Goal: Navigation & Orientation: Find specific page/section

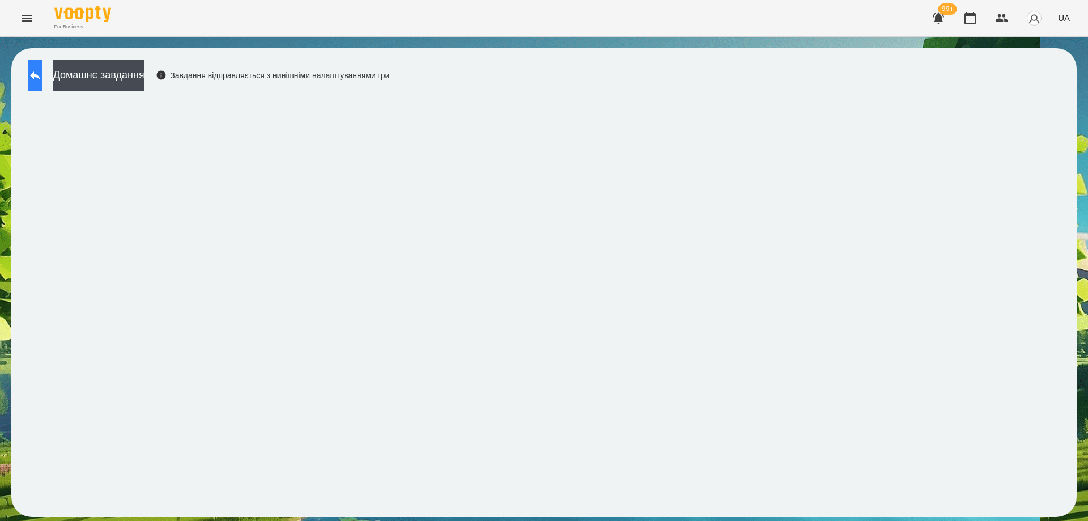
click at [40, 73] on icon at bounding box center [35, 75] width 10 height 8
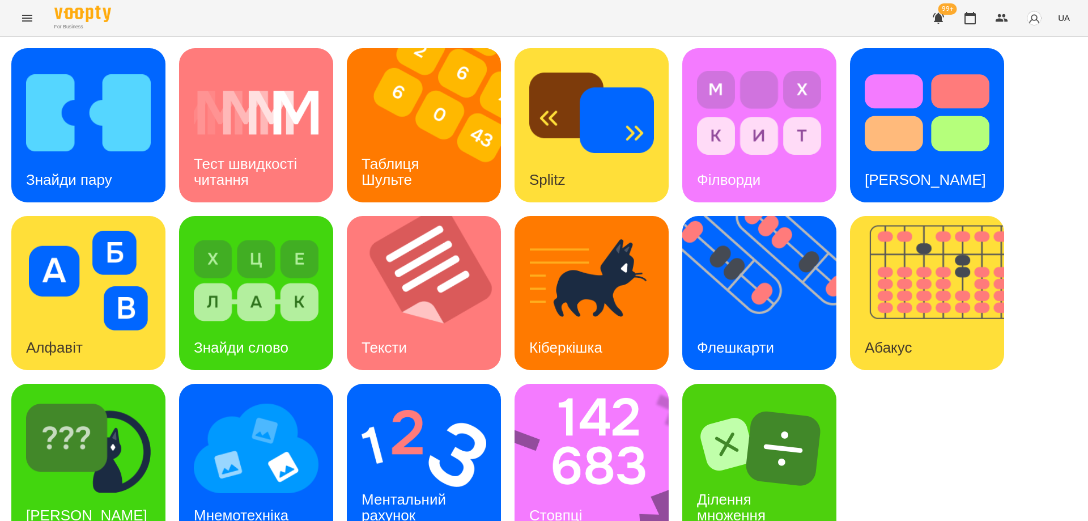
click at [25, 23] on icon "Menu" at bounding box center [27, 18] width 14 height 14
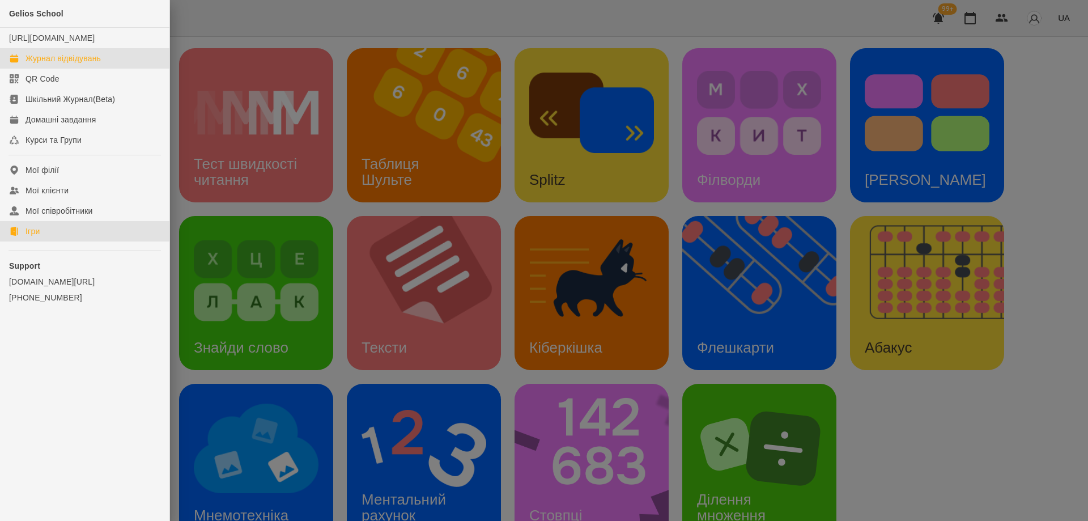
click at [85, 64] on div "Журнал відвідувань" at bounding box center [62, 58] width 75 height 11
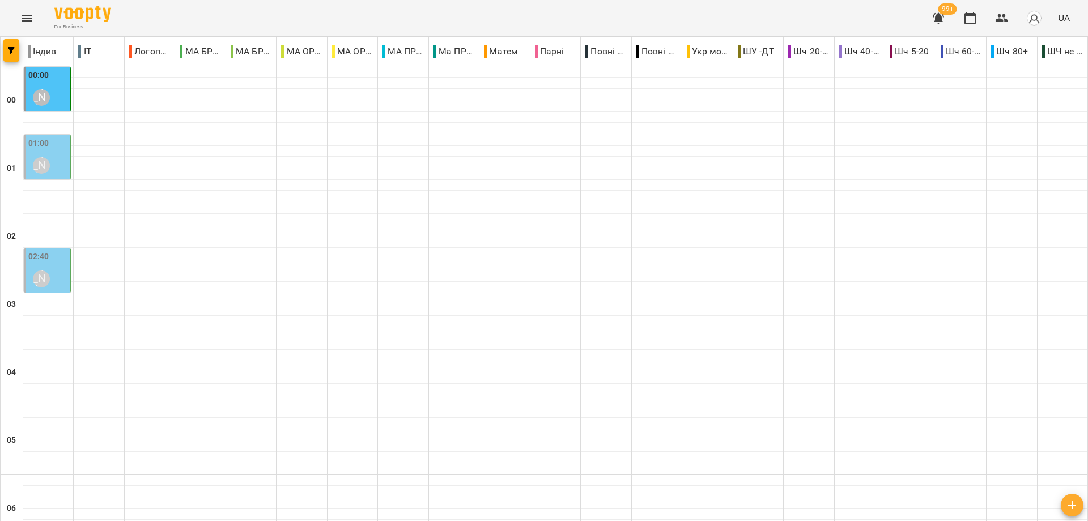
scroll to position [1253, 0]
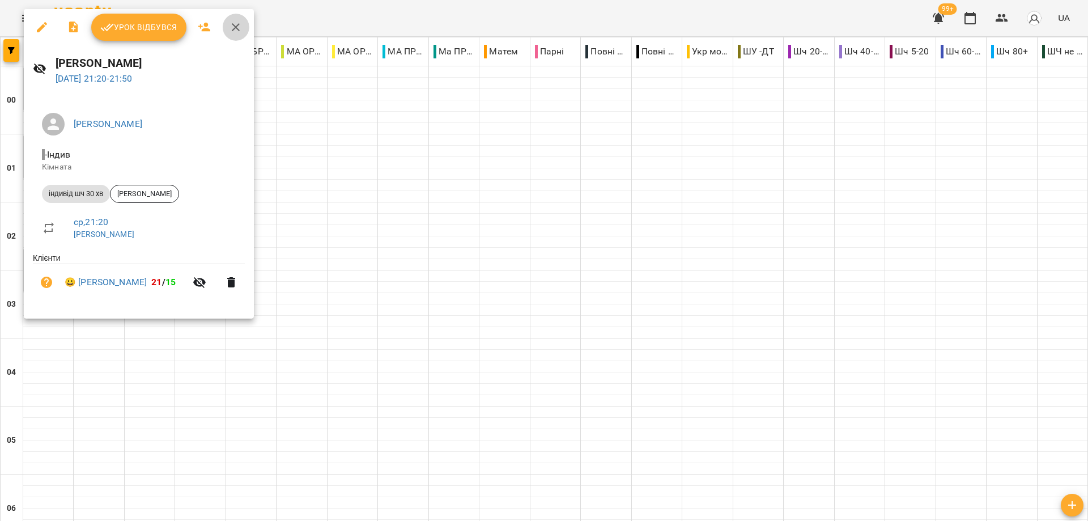
click at [239, 22] on icon "button" at bounding box center [236, 27] width 14 height 14
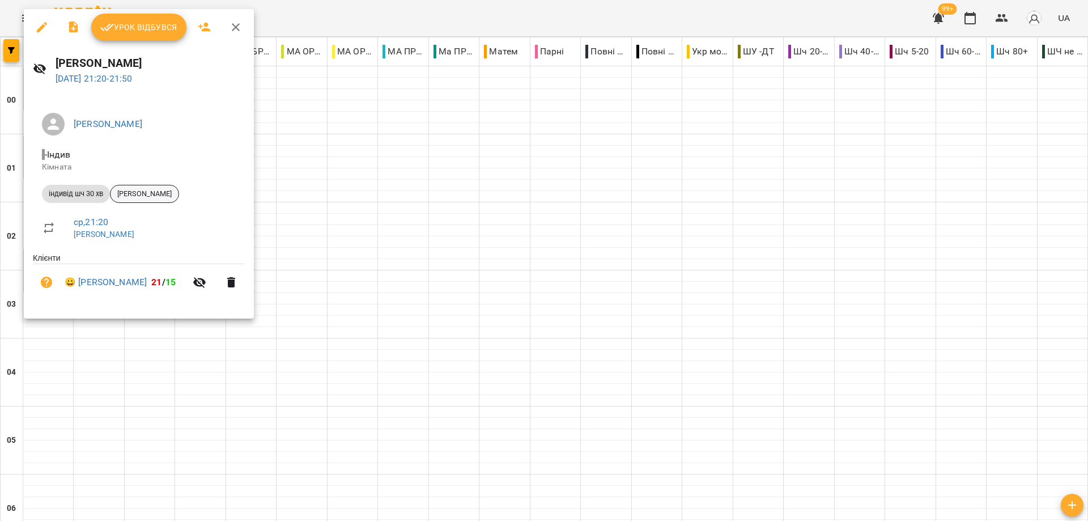
click at [167, 195] on span "Мірошниченко Мія" at bounding box center [144, 194] width 68 height 10
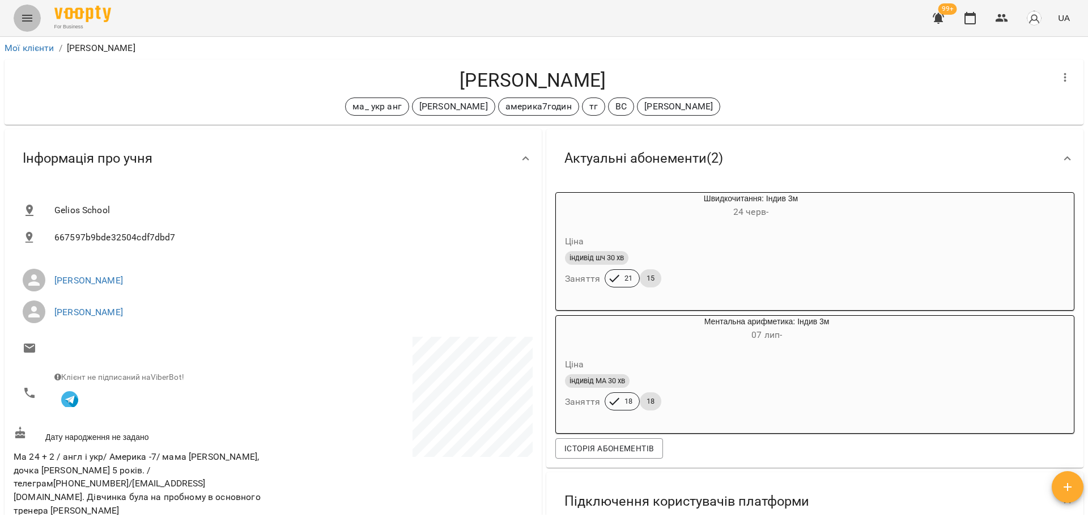
click at [34, 15] on button "Menu" at bounding box center [27, 18] width 27 height 27
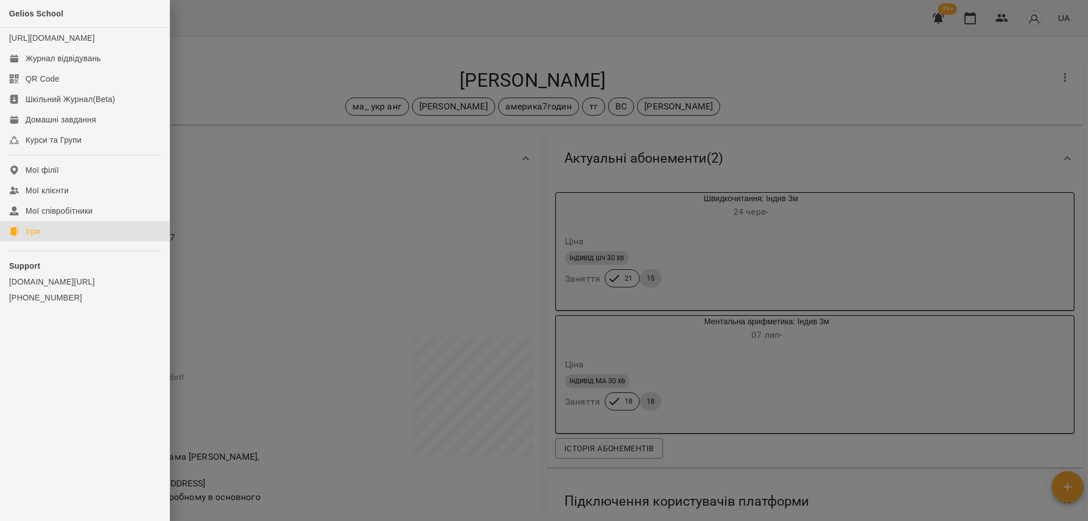
click at [32, 235] on link "Ігри" at bounding box center [84, 231] width 169 height 20
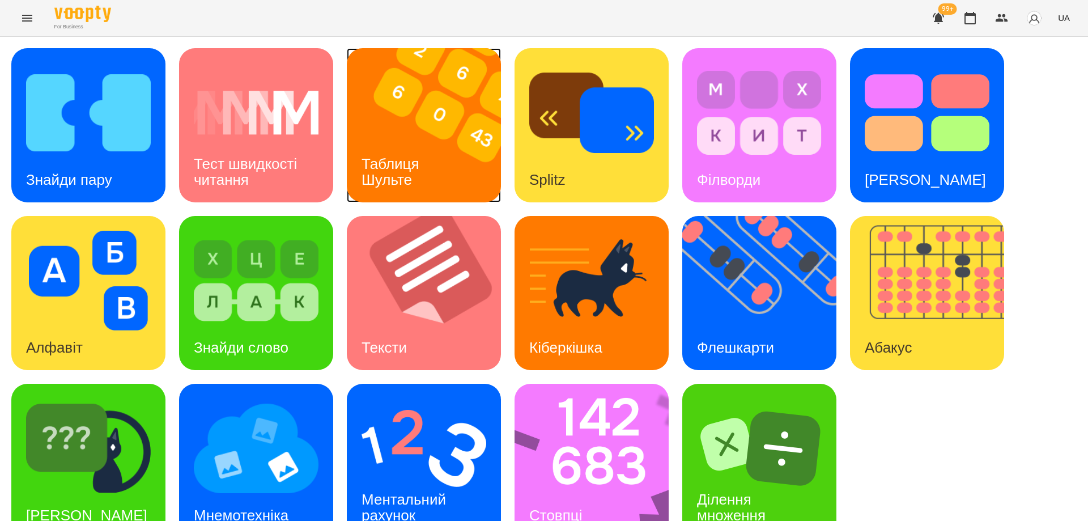
click at [397, 166] on h3 "Таблиця Шульте" at bounding box center [393, 171] width 62 height 32
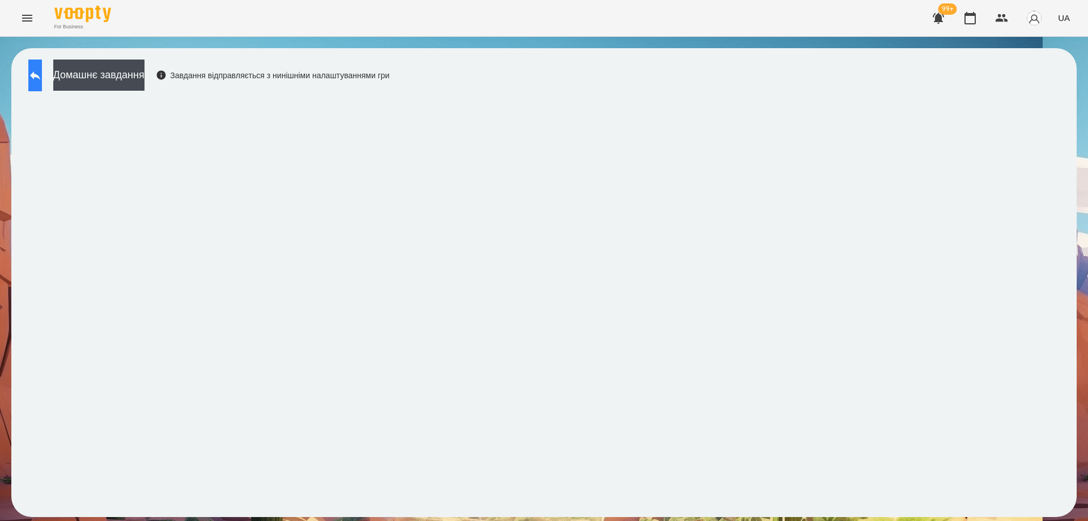
click at [42, 76] on button at bounding box center [35, 75] width 14 height 32
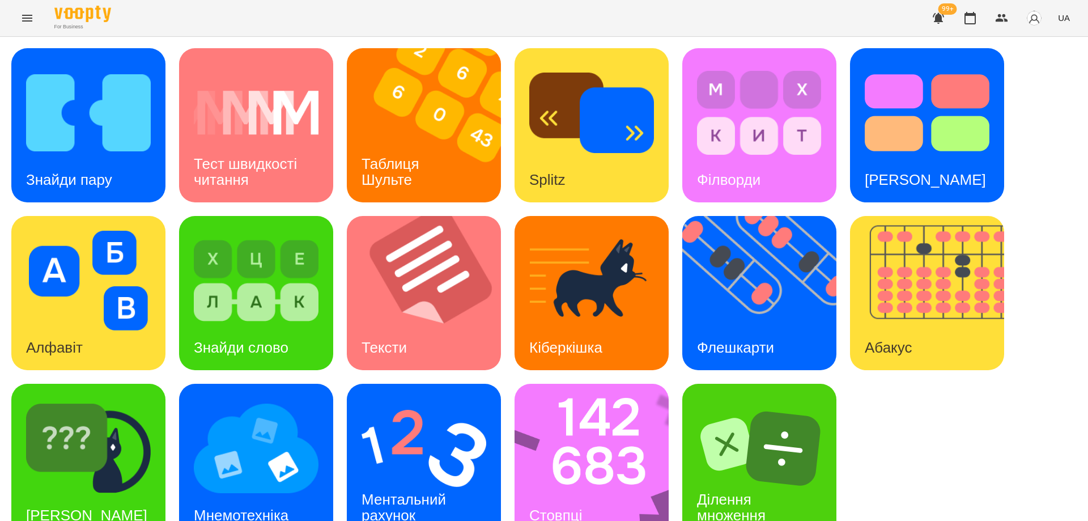
scroll to position [28, 0]
click at [633, 455] on img at bounding box center [599, 461] width 169 height 154
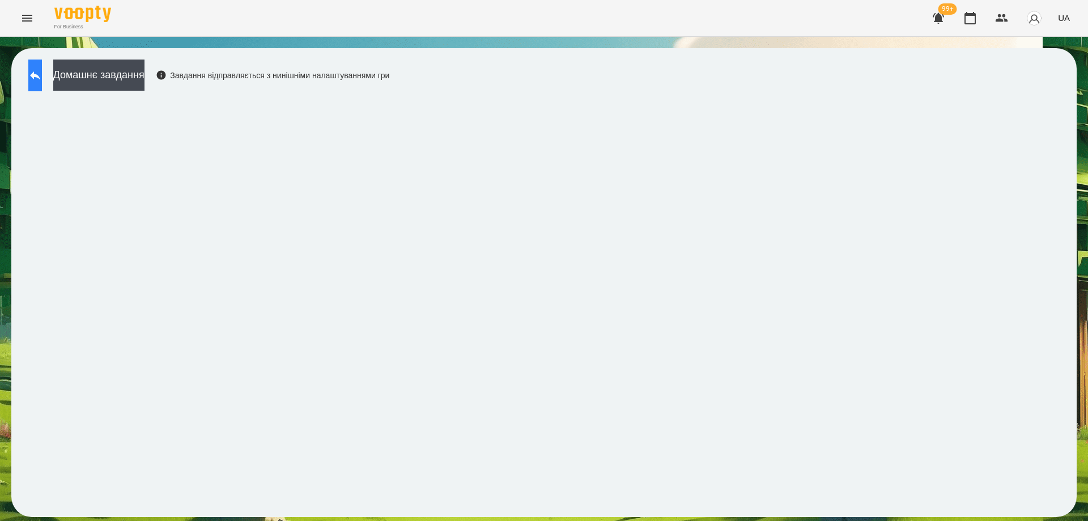
click at [42, 71] on icon at bounding box center [35, 76] width 14 height 14
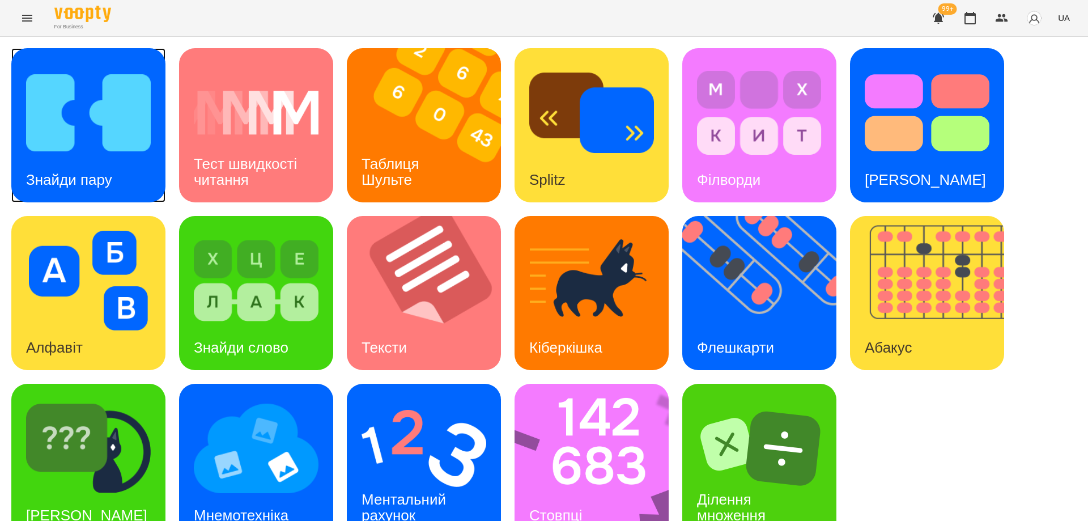
click at [129, 155] on img at bounding box center [88, 113] width 125 height 100
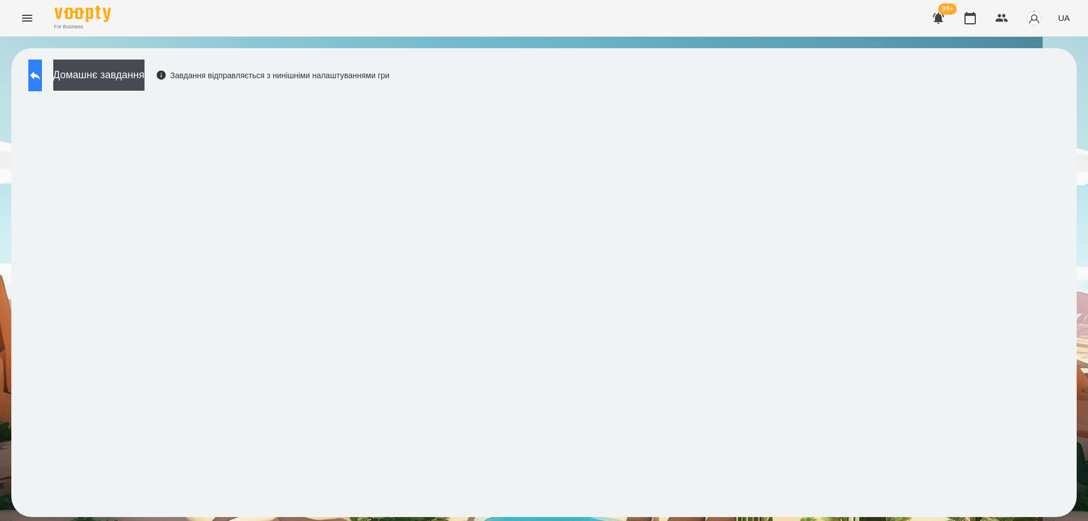
click at [37, 76] on button at bounding box center [35, 75] width 14 height 32
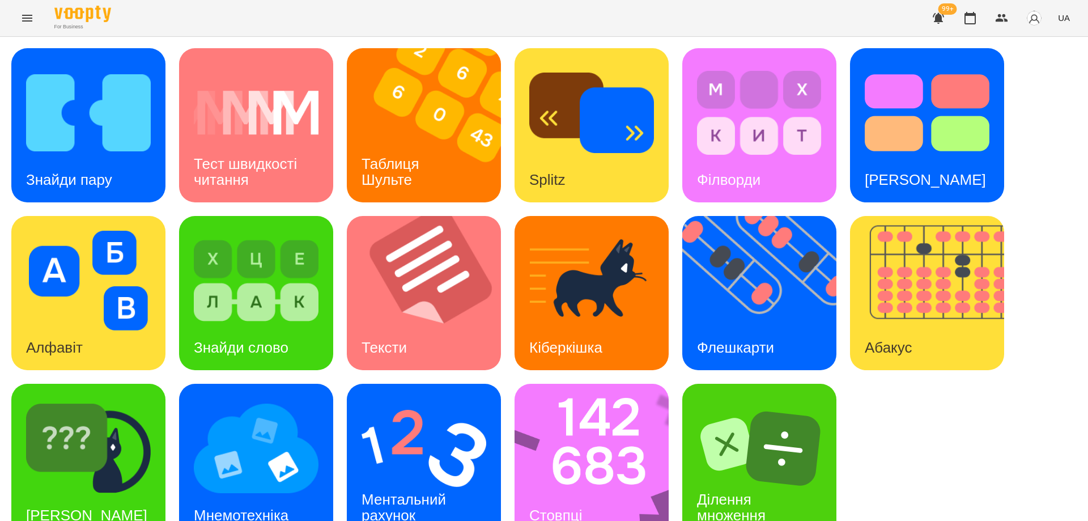
scroll to position [28, 0]
click at [457, 477] on div "Ментальний рахунок" at bounding box center [406, 507] width 118 height 61
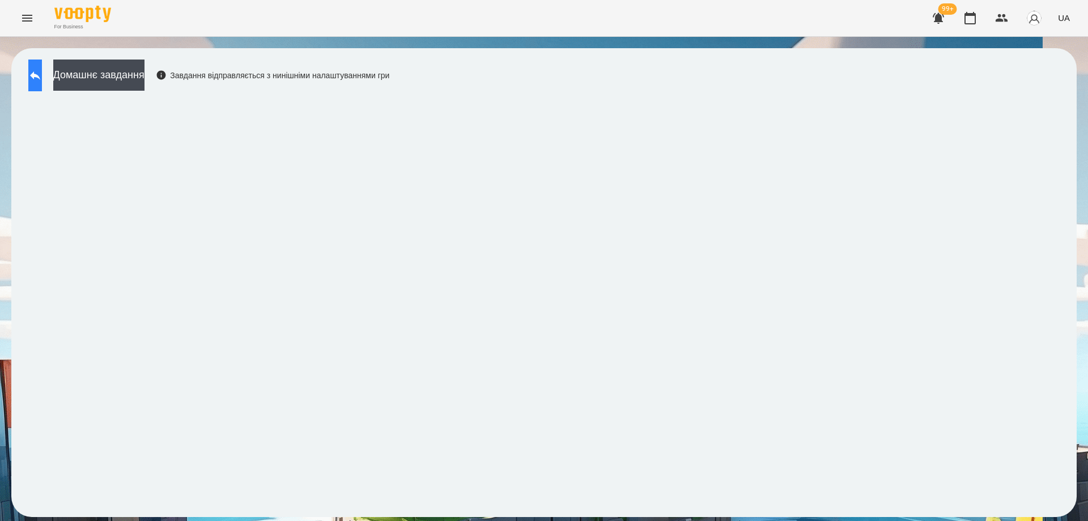
click at [42, 72] on icon at bounding box center [35, 76] width 14 height 14
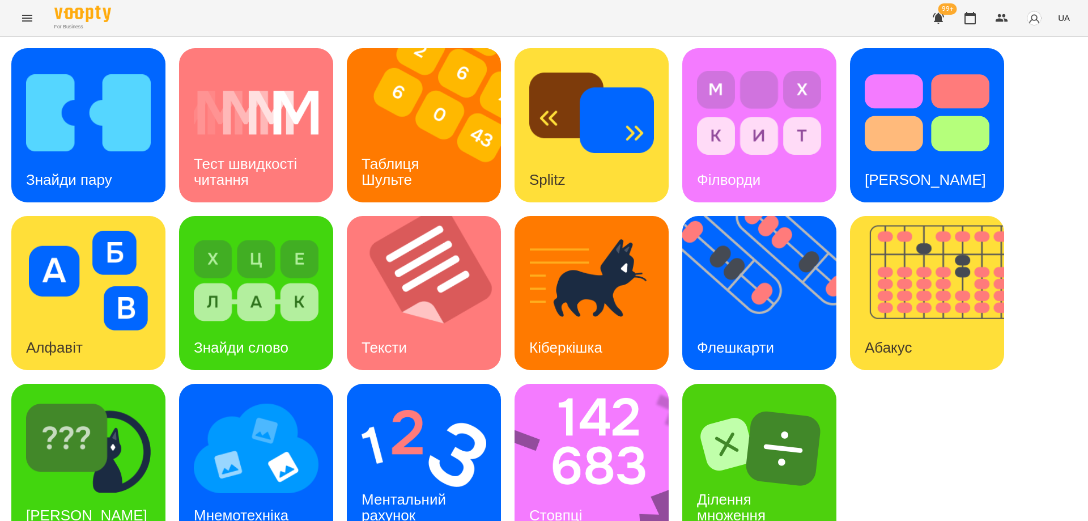
scroll to position [28, 0]
click at [620, 461] on img at bounding box center [599, 461] width 169 height 154
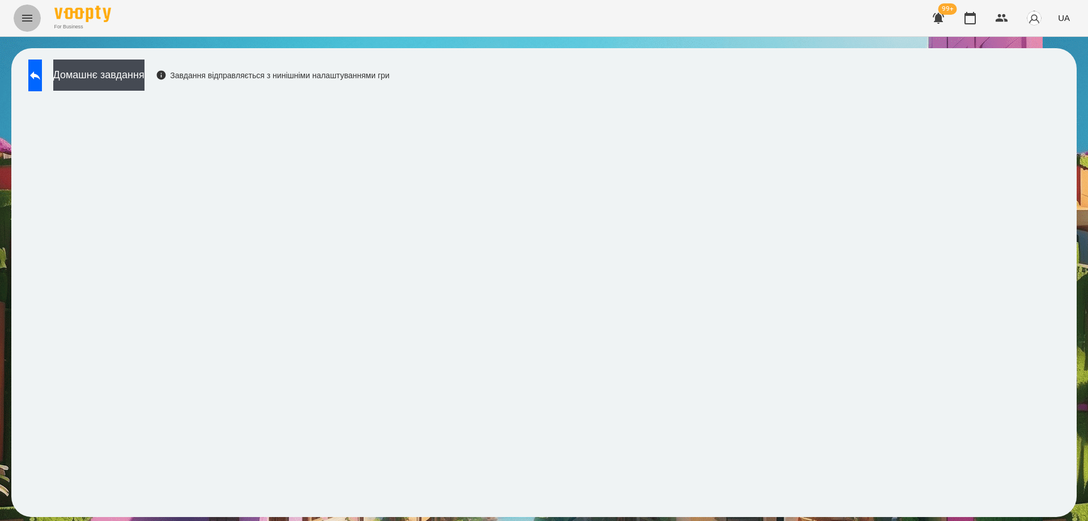
click at [37, 21] on button "Menu" at bounding box center [27, 18] width 27 height 27
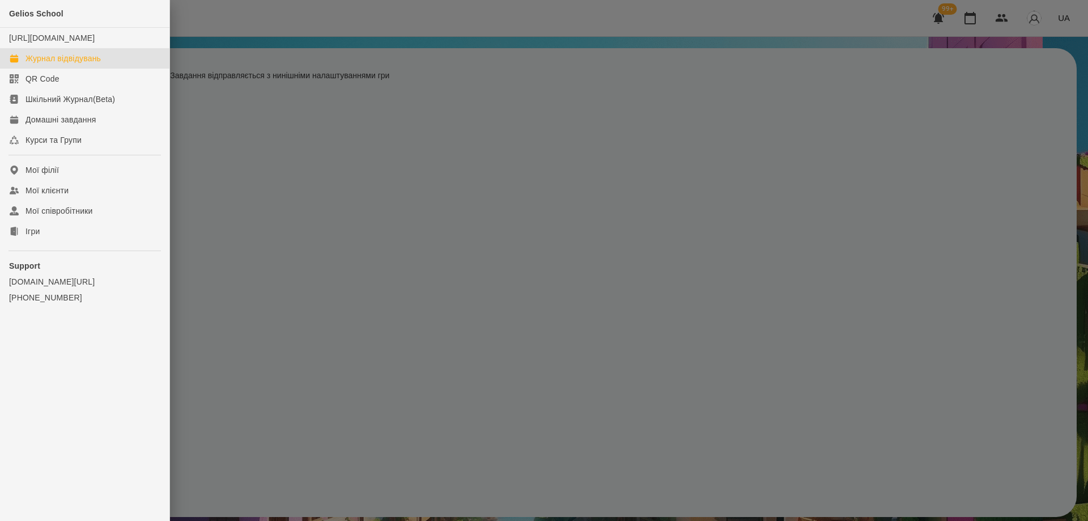
click at [91, 64] on div "Журнал відвідувань" at bounding box center [62, 58] width 75 height 11
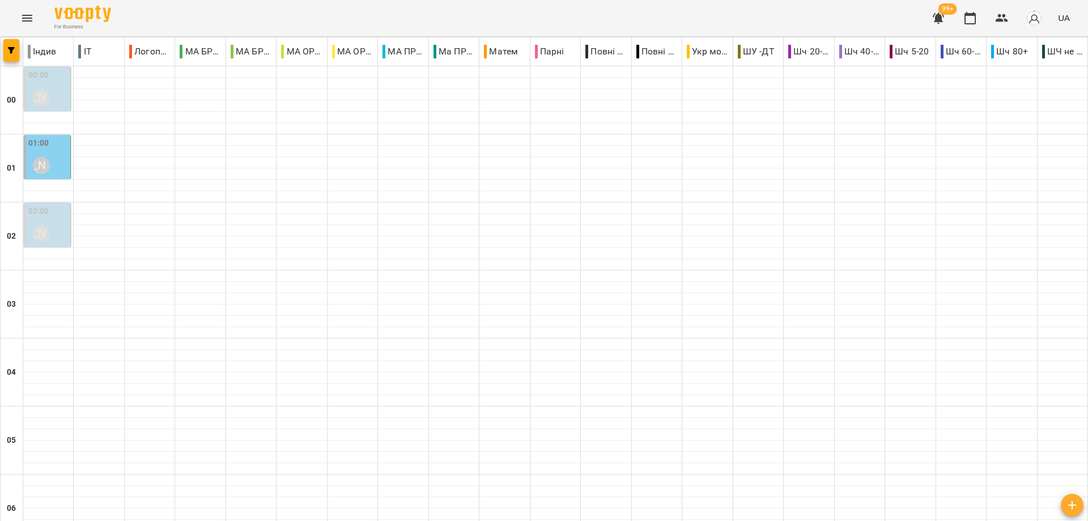
click at [61, 166] on div "01:00 [PERSON_NAME]" at bounding box center [48, 157] width 40 height 41
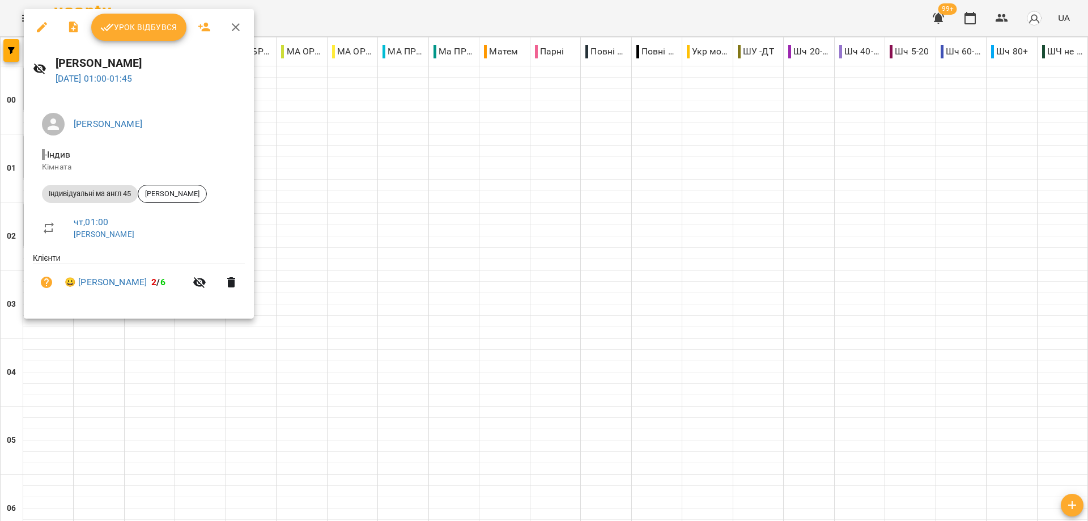
click at [244, 31] on button "button" at bounding box center [235, 27] width 27 height 27
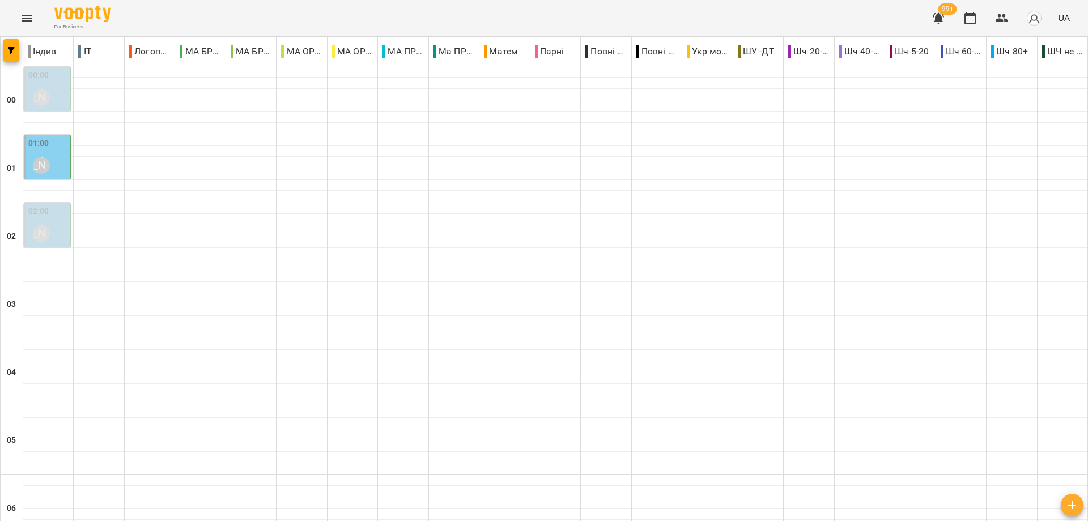
scroll to position [1253, 0]
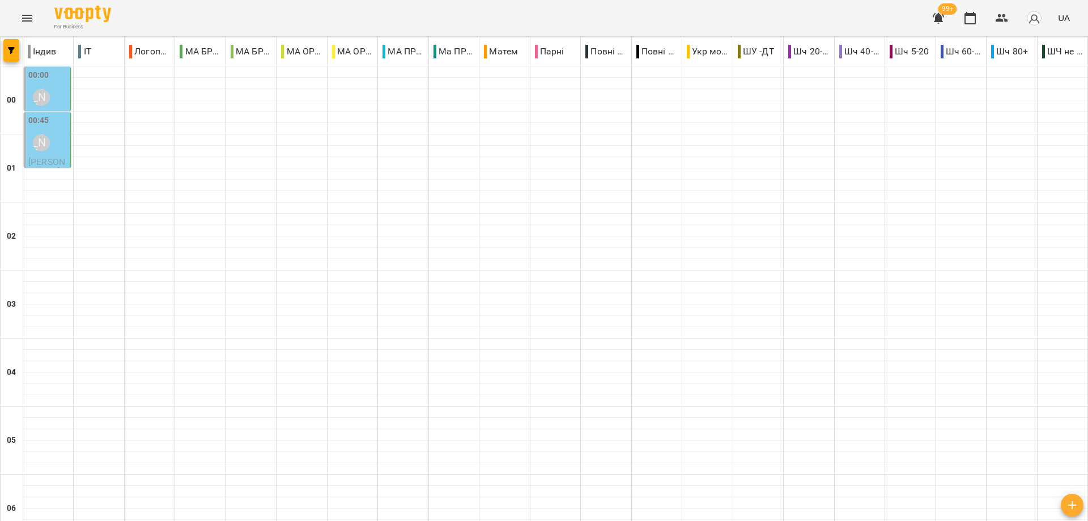
scroll to position [0, 0]
click at [58, 88] on div "00:00 [PERSON_NAME]" at bounding box center [48, 89] width 40 height 41
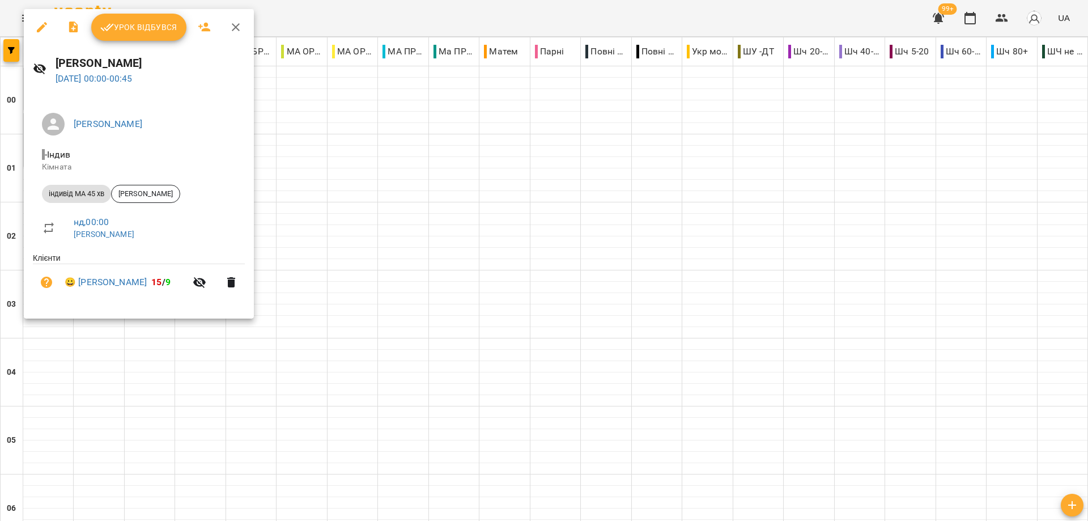
click at [235, 18] on button "button" at bounding box center [235, 27] width 27 height 27
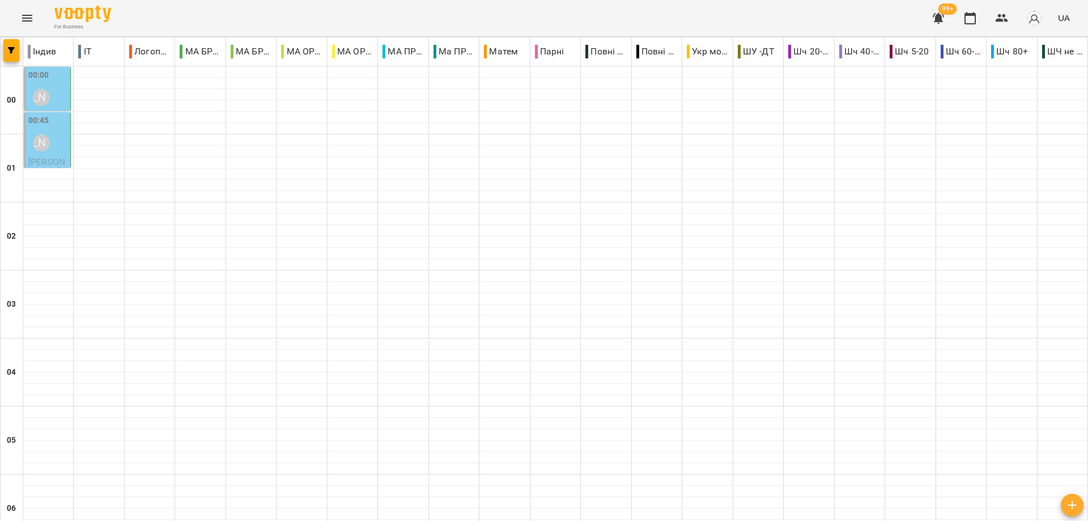
scroll to position [1253, 0]
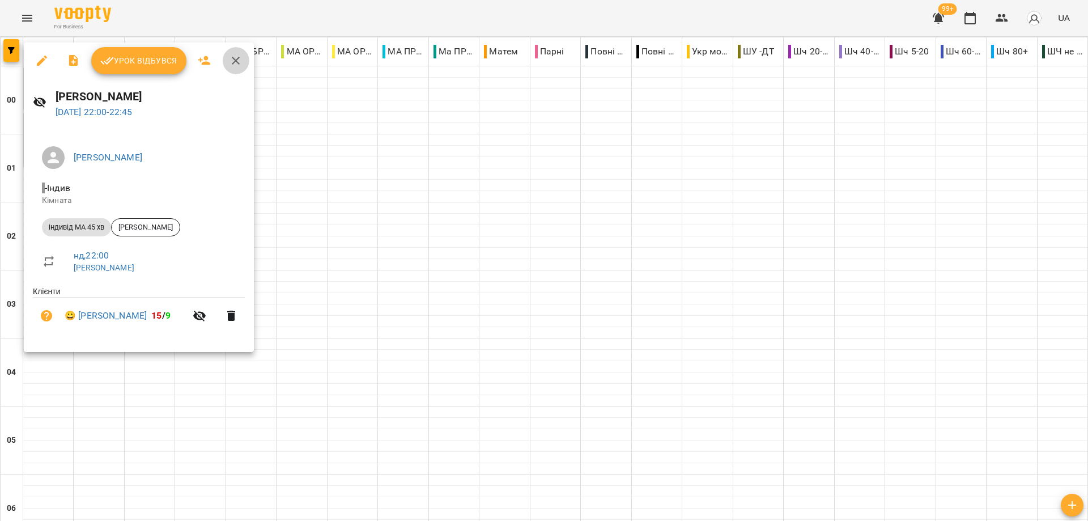
click at [235, 58] on icon "button" at bounding box center [236, 61] width 14 height 14
